Goal: Find specific page/section: Find specific page/section

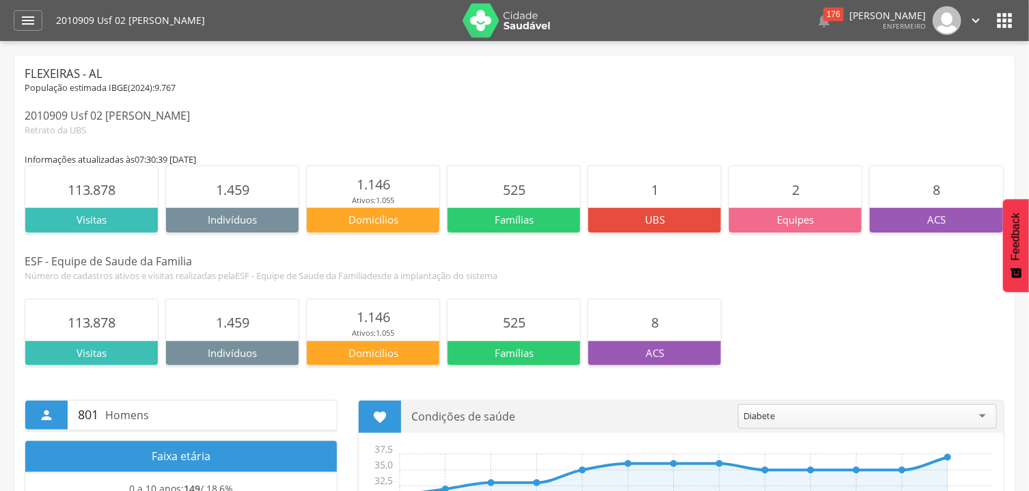
click at [459, 258] on div "ESF - Equipe de Saude da Familia" at bounding box center [515, 261] width 980 height 16
click at [38, 18] on div "" at bounding box center [28, 20] width 29 height 20
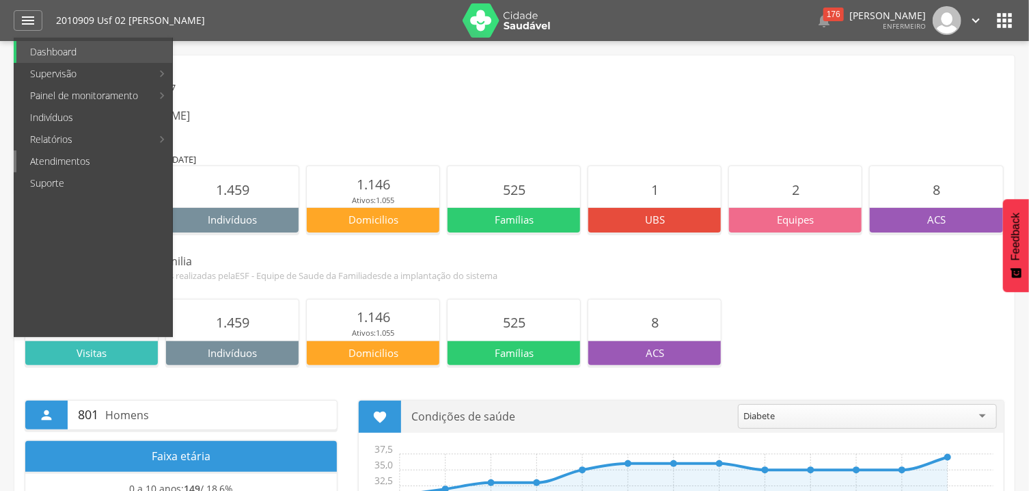
click at [74, 156] on link "Atendimentos" at bounding box center [94, 161] width 156 height 22
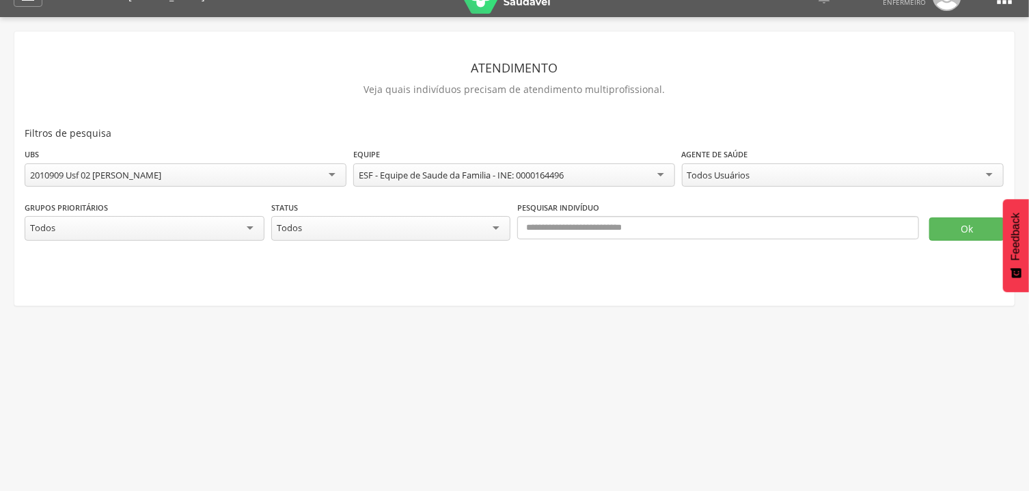
scroll to position [41, 0]
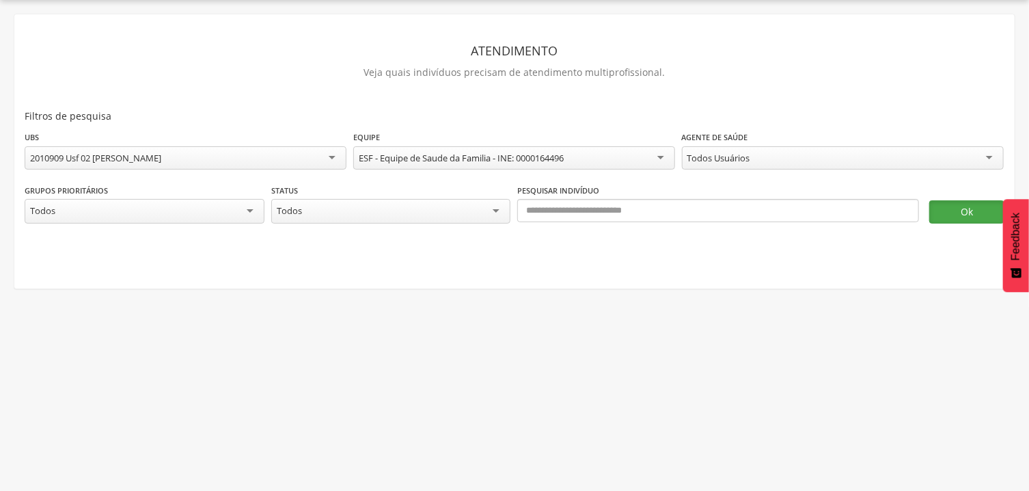
click at [959, 205] on button "Ok" at bounding box center [966, 211] width 75 height 23
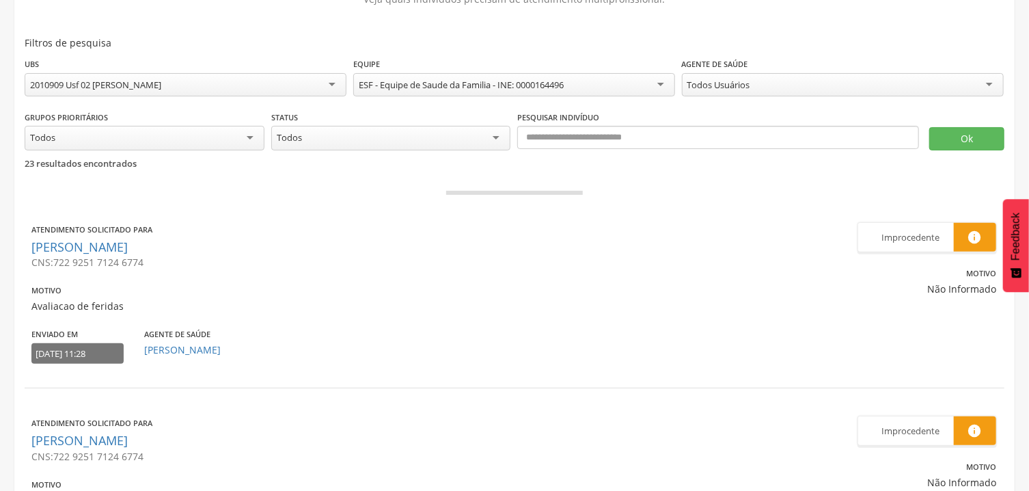
scroll to position [0, 0]
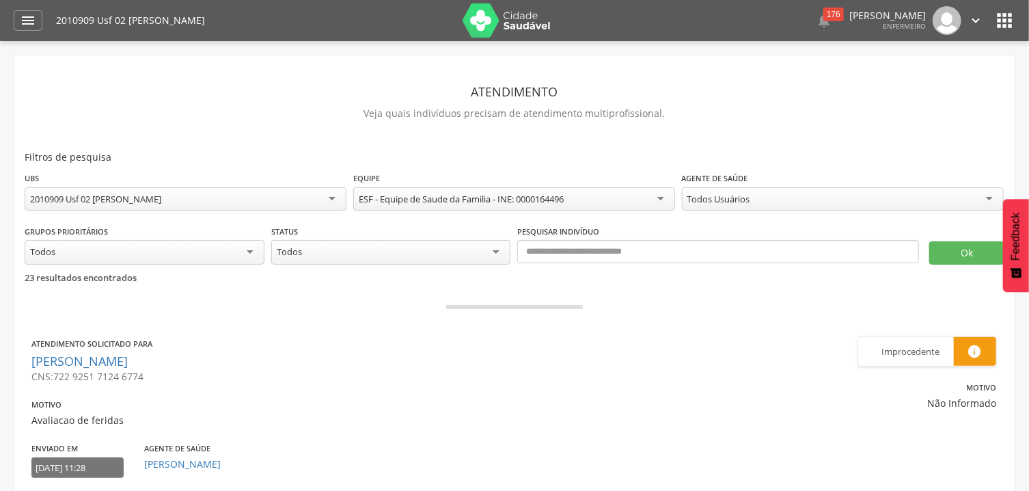
click at [499, 25] on img at bounding box center [507, 20] width 89 height 34
